Goal: Information Seeking & Learning: Learn about a topic

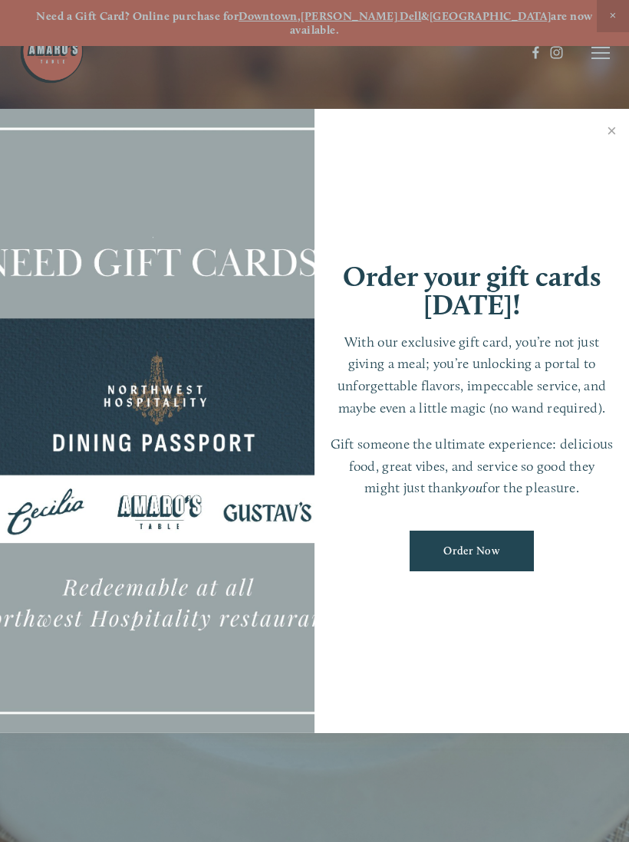
click at [611, 134] on link "Close" at bounding box center [612, 132] width 30 height 43
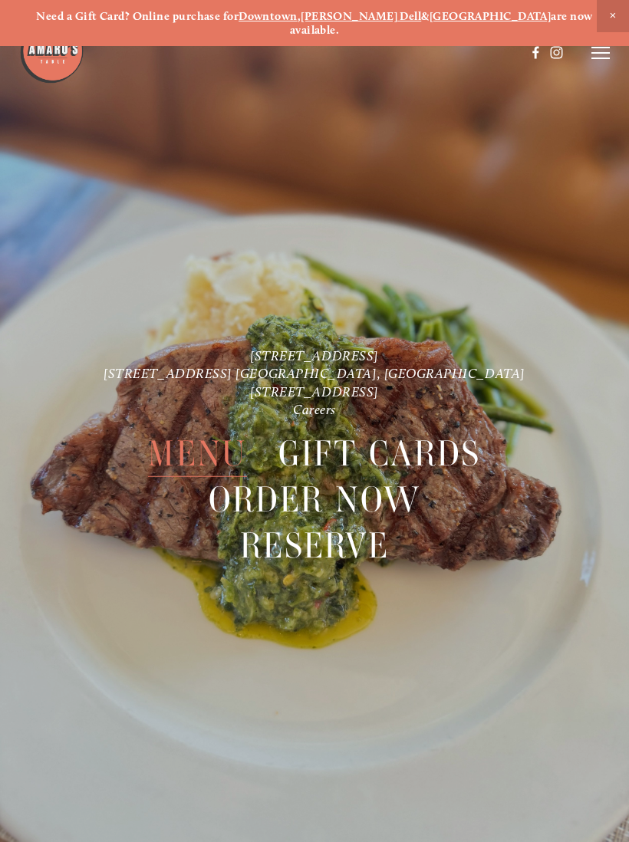
click at [209, 443] on span "Menu" at bounding box center [197, 454] width 98 height 46
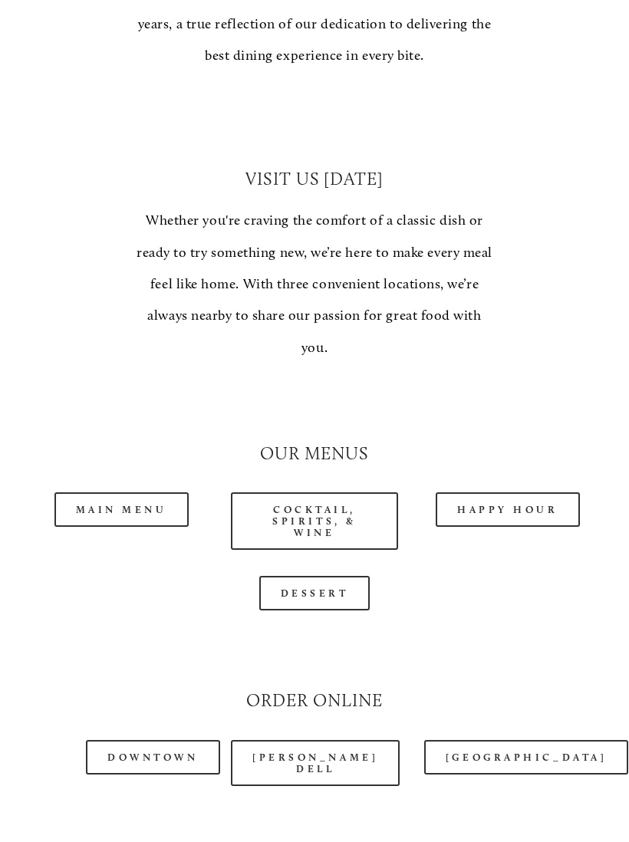
scroll to position [1052, 0]
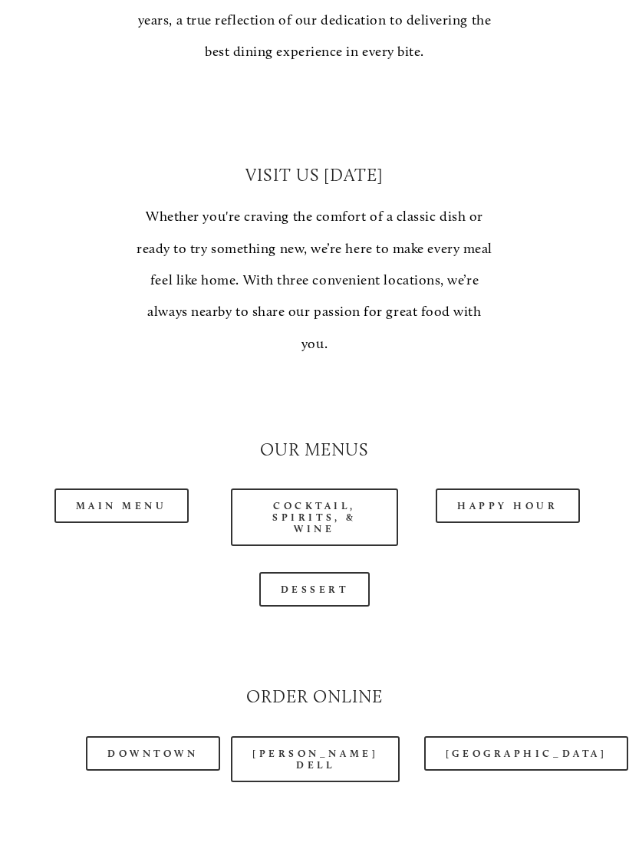
click at [124, 489] on link "Main Menu" at bounding box center [121, 506] width 134 height 35
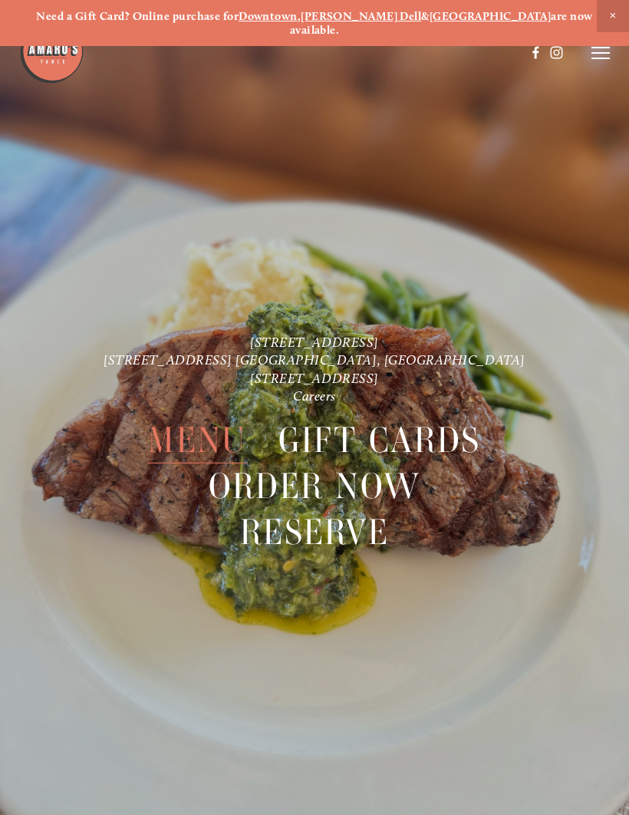
click at [199, 427] on span "Menu" at bounding box center [197, 440] width 98 height 46
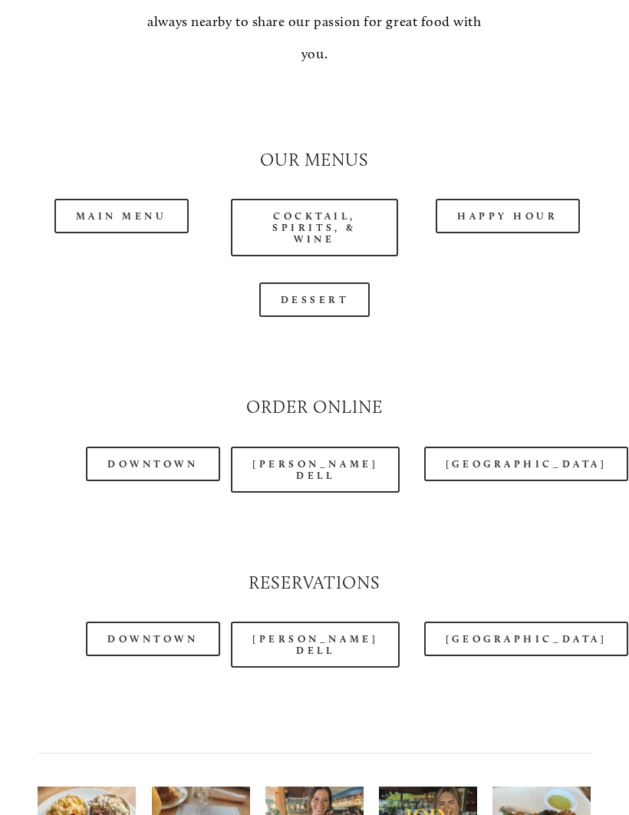
scroll to position [1344, 0]
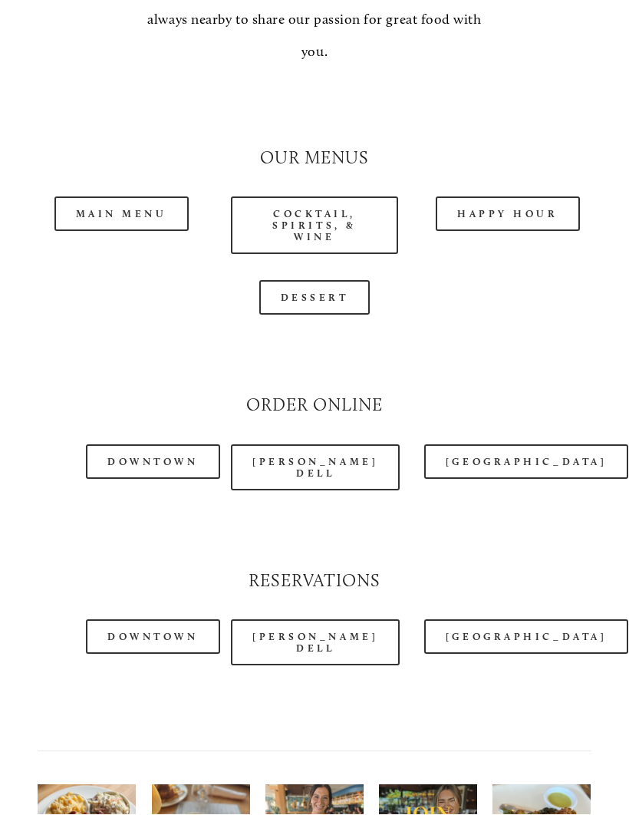
click at [143, 197] on link "Main Menu" at bounding box center [121, 214] width 134 height 35
